Goal: Transaction & Acquisition: Purchase product/service

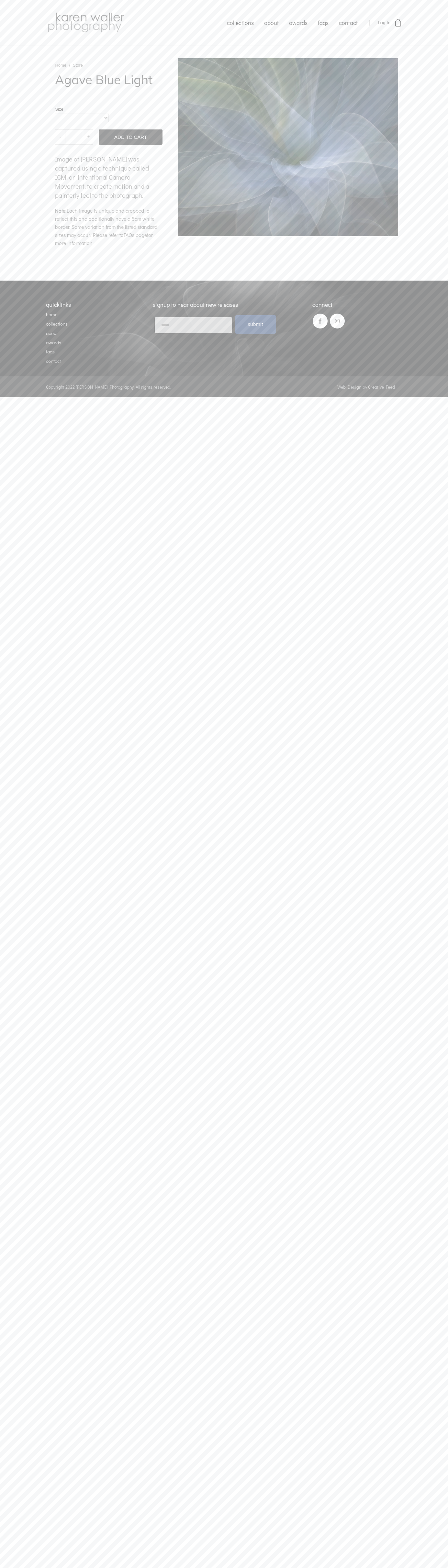
click at [99, 145] on link "Add To Cart" at bounding box center [130, 136] width 63 height 15
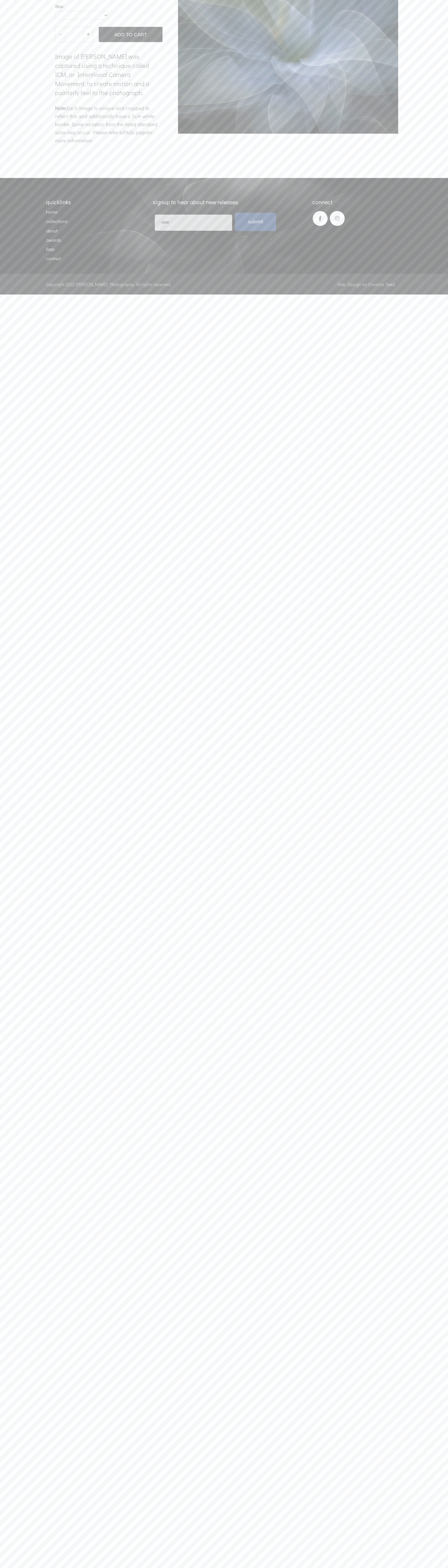
click at [0, 0] on link "Checkout" at bounding box center [0, 0] width 0 height 0
